Goal: Task Accomplishment & Management: Complete application form

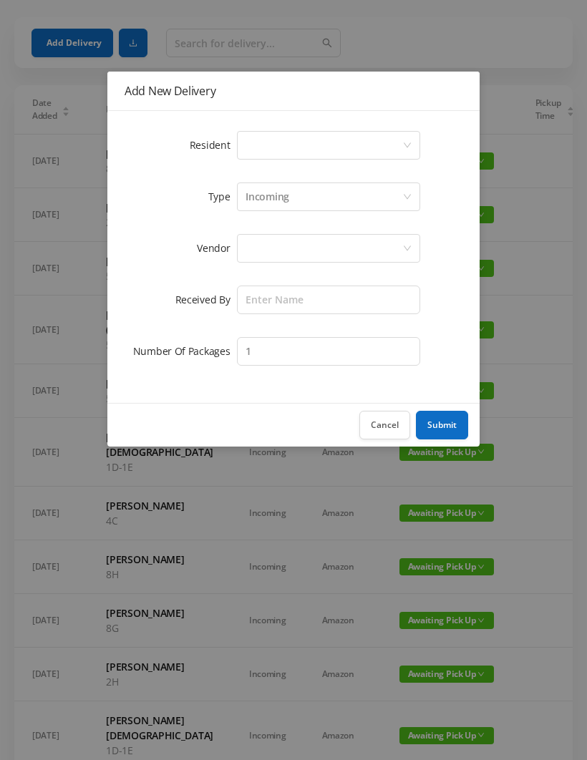
click at [301, 148] on div "Select a person" at bounding box center [324, 145] width 157 height 27
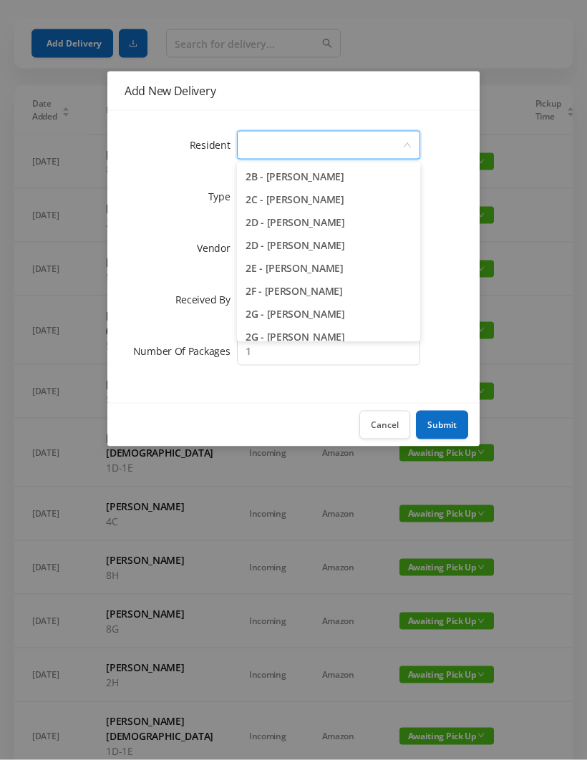
scroll to position [323, 0]
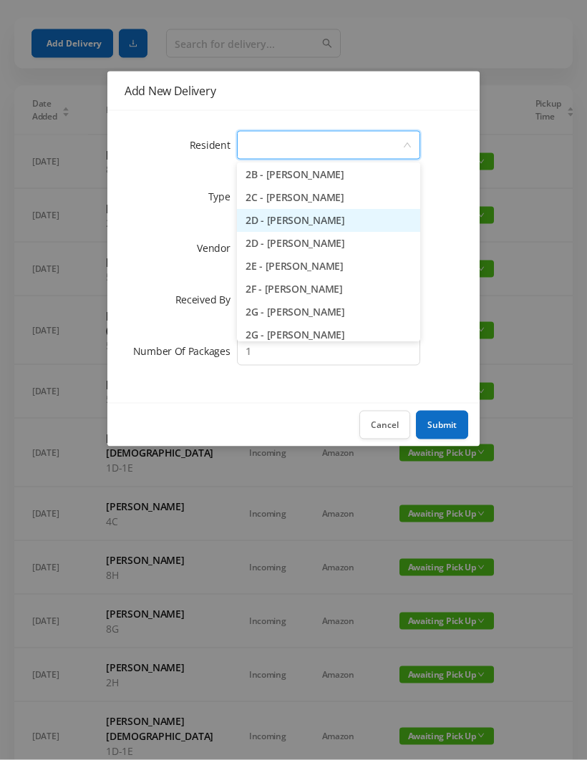
click at [374, 226] on li "2D - [PERSON_NAME]" at bounding box center [328, 221] width 183 height 23
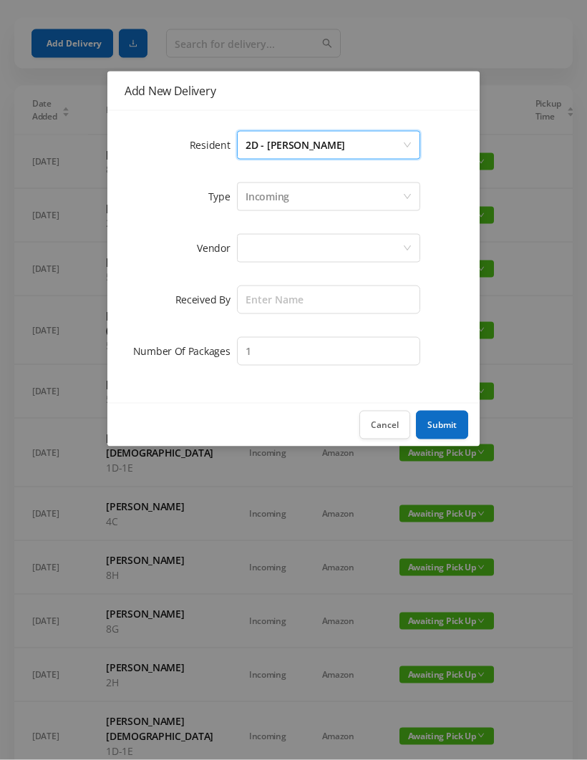
scroll to position [50, 0]
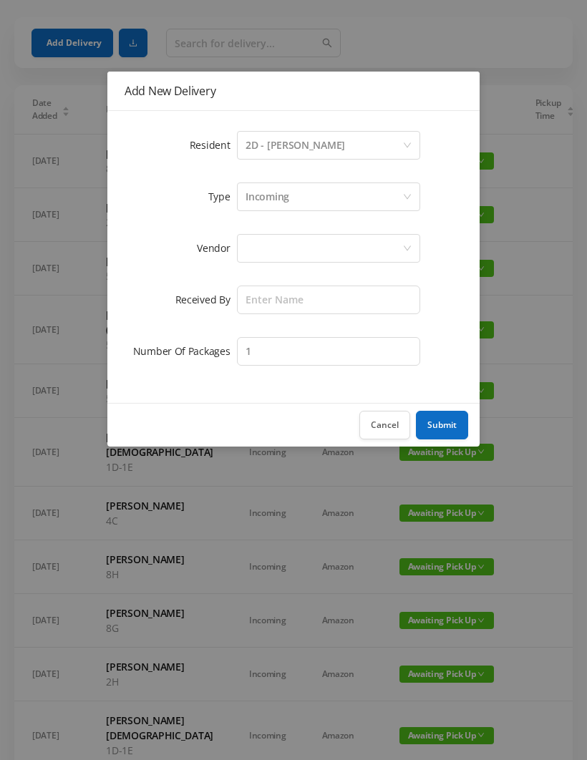
click at [293, 198] on div "Incoming" at bounding box center [324, 196] width 157 height 27
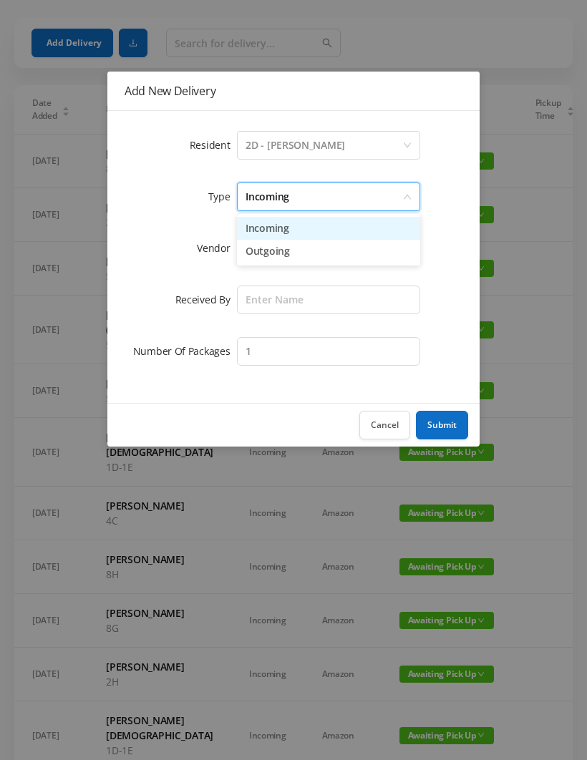
click at [286, 239] on li "Incoming" at bounding box center [328, 228] width 183 height 23
click at [288, 258] on div at bounding box center [324, 248] width 157 height 27
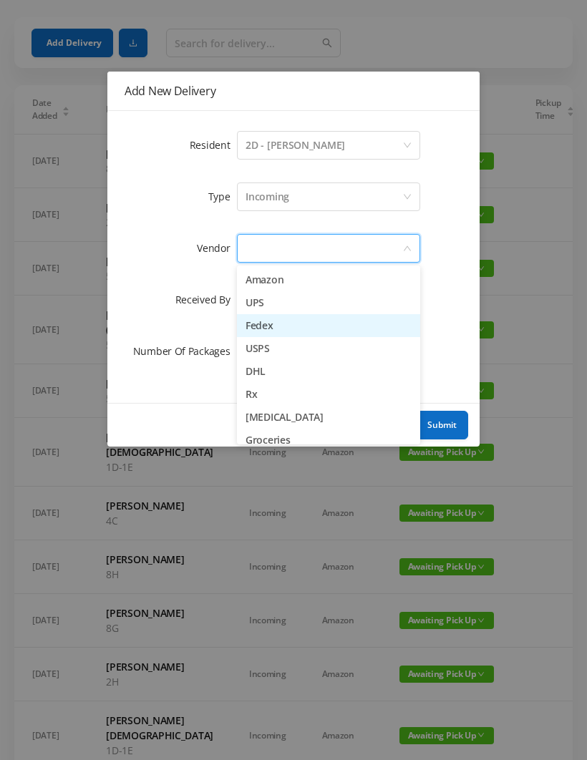
click at [309, 326] on li "Fedex" at bounding box center [328, 325] width 183 height 23
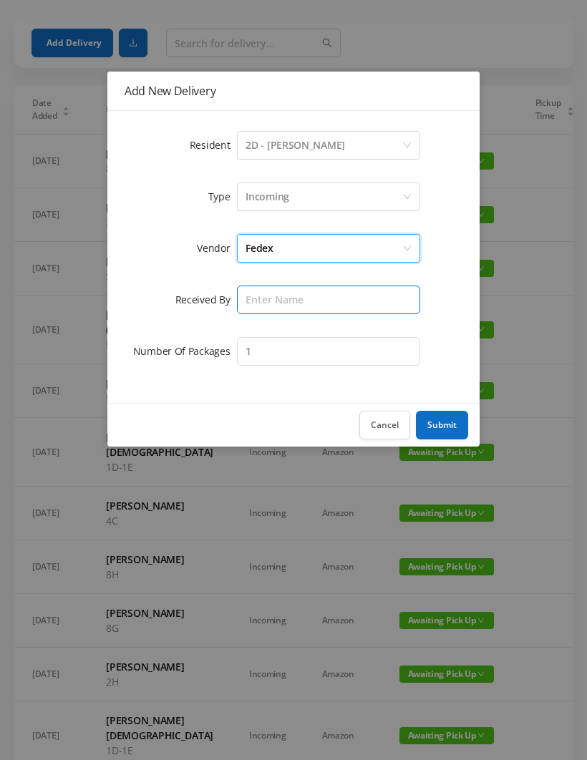
click at [280, 302] on input "text" at bounding box center [328, 300] width 183 height 29
type input "Melece"
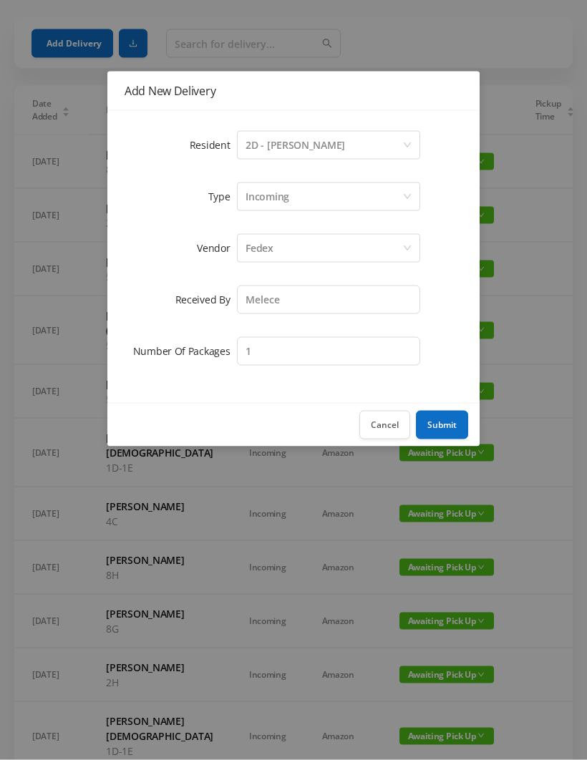
click at [440, 428] on button "Submit" at bounding box center [442, 425] width 52 height 29
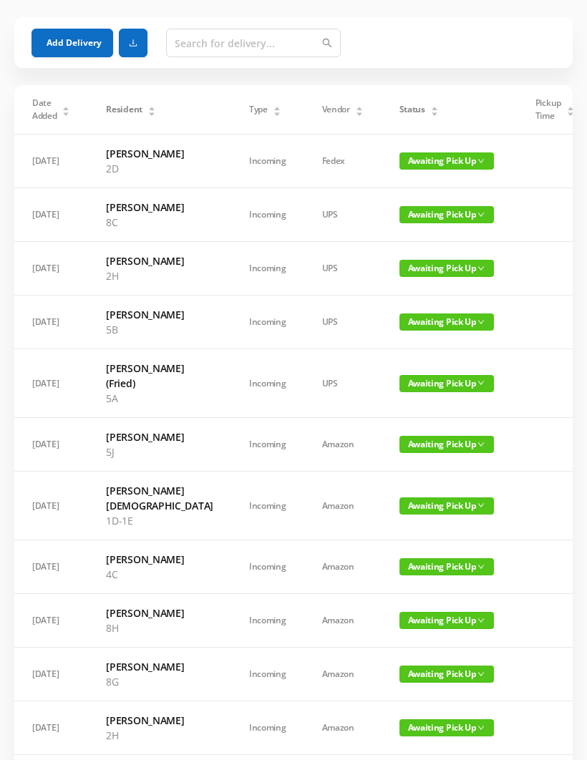
click at [78, 50] on button "Add Delivery" at bounding box center [72, 43] width 82 height 29
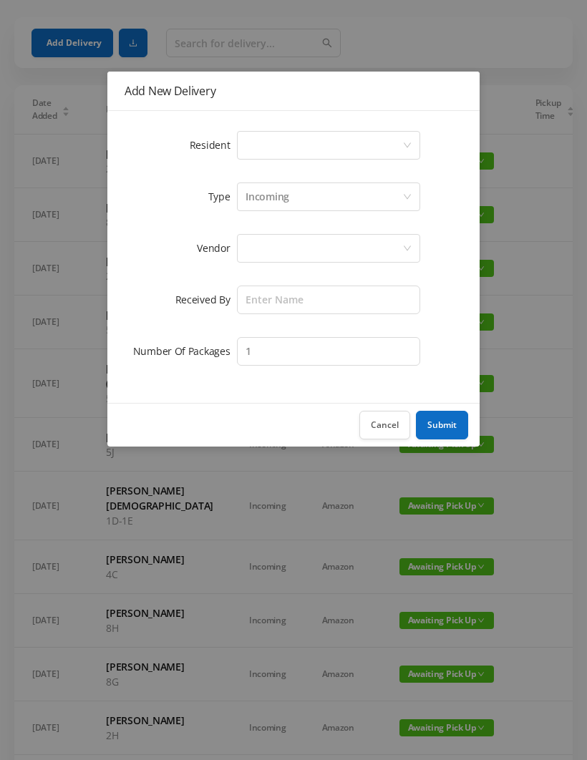
click at [306, 146] on div "Select a person" at bounding box center [324, 145] width 157 height 27
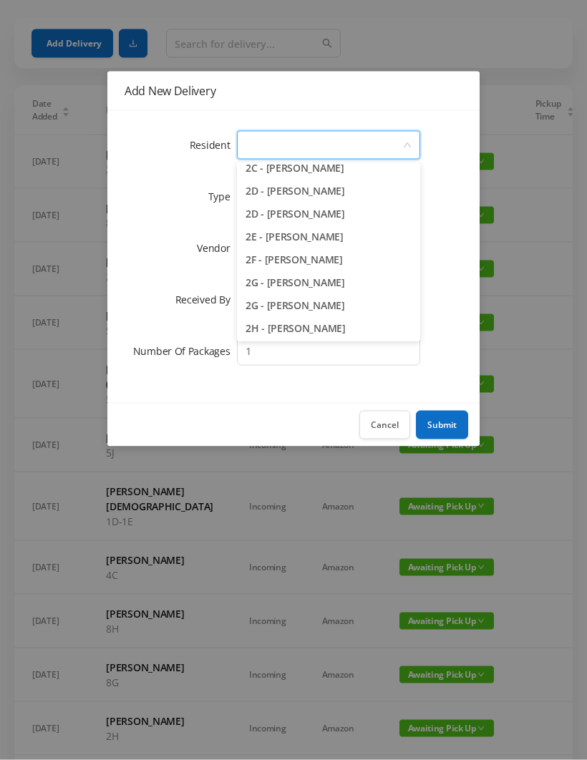
scroll to position [353, 0]
click at [357, 304] on li "2G - [PERSON_NAME]" at bounding box center [328, 305] width 183 height 23
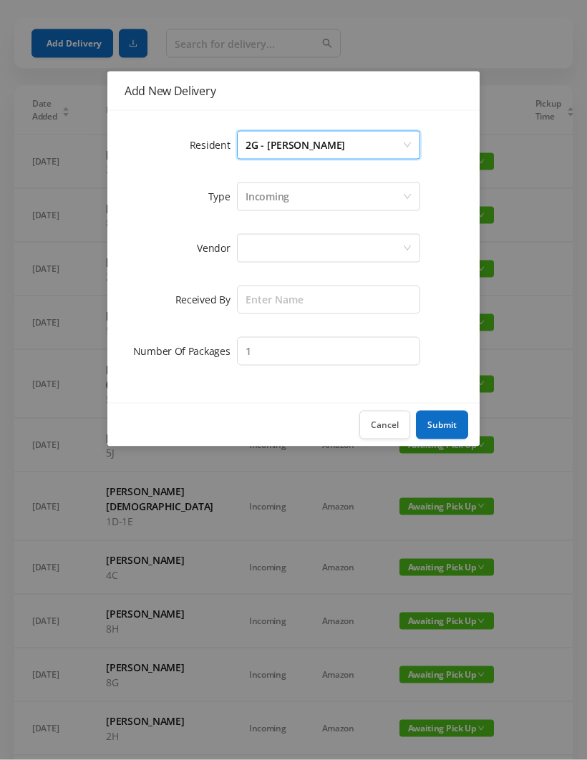
scroll to position [50, 0]
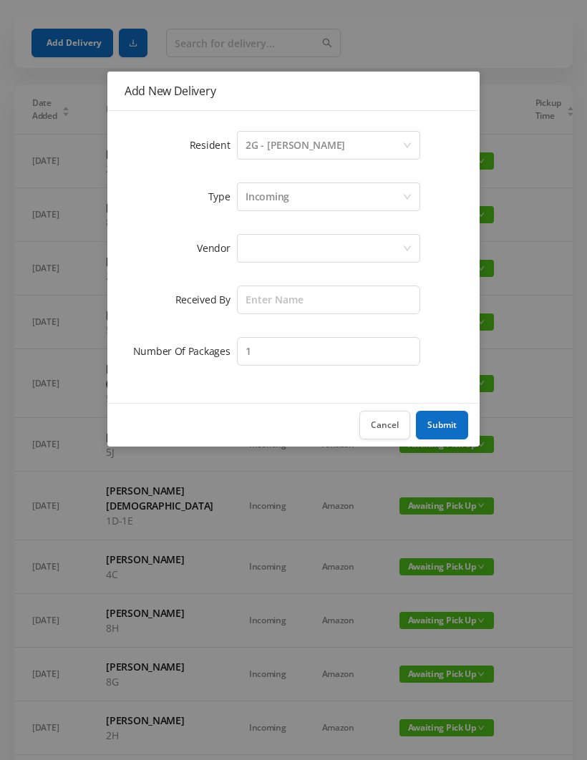
click at [301, 201] on div "Incoming" at bounding box center [324, 196] width 157 height 27
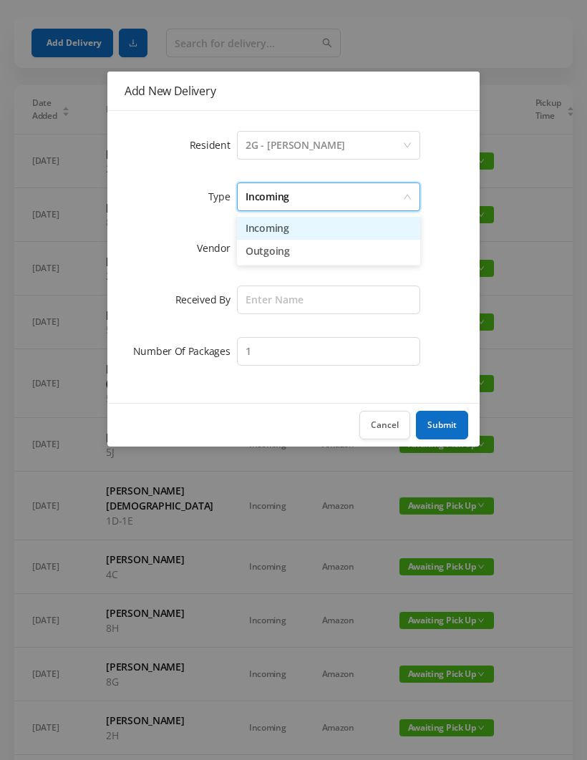
click at [294, 228] on li "Incoming" at bounding box center [328, 228] width 183 height 23
click at [279, 251] on div at bounding box center [324, 248] width 157 height 27
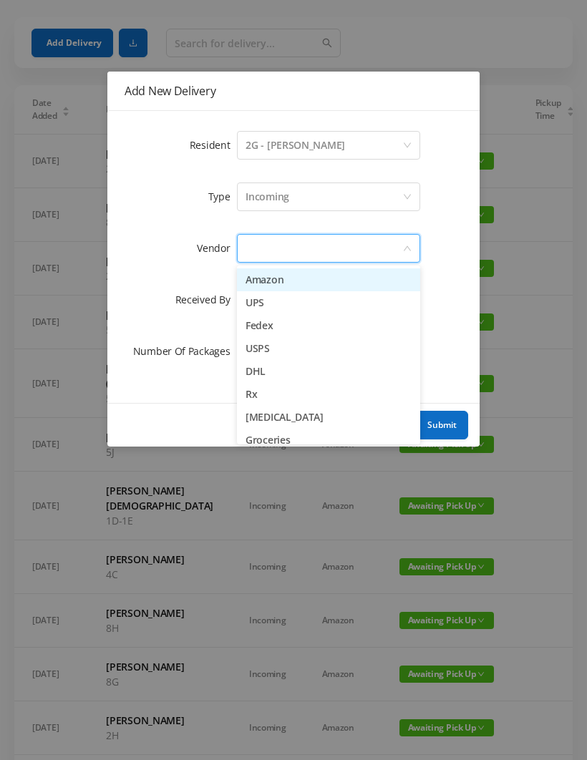
click at [298, 334] on li "Fedex" at bounding box center [328, 325] width 183 height 23
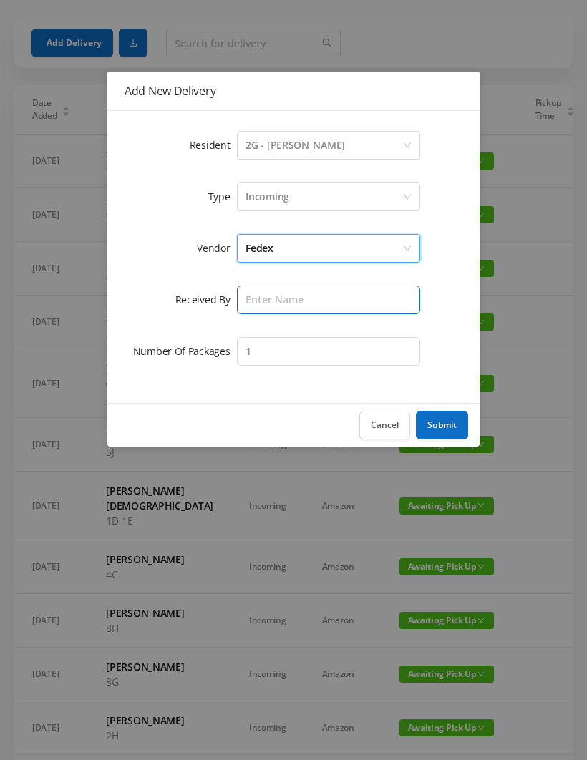
click at [272, 303] on input "text" at bounding box center [328, 300] width 183 height 29
type input "Melece"
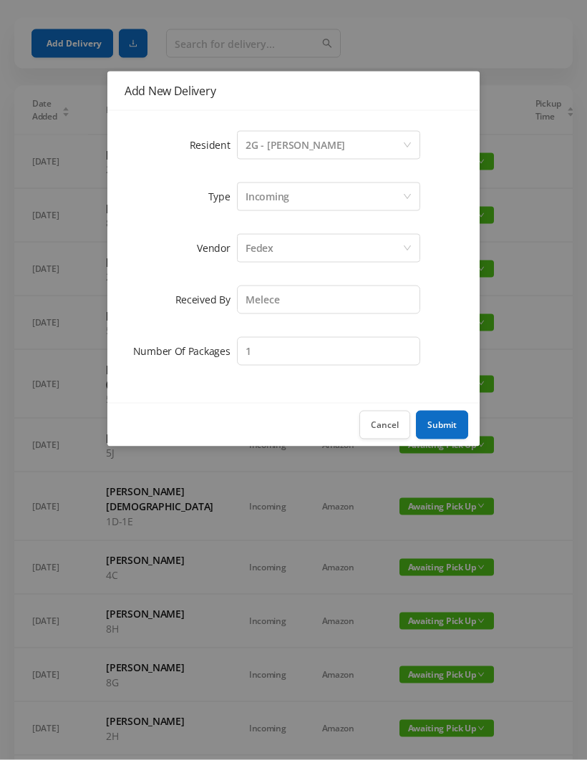
click at [440, 425] on button "Submit" at bounding box center [442, 425] width 52 height 29
